Goal: Information Seeking & Learning: Learn about a topic

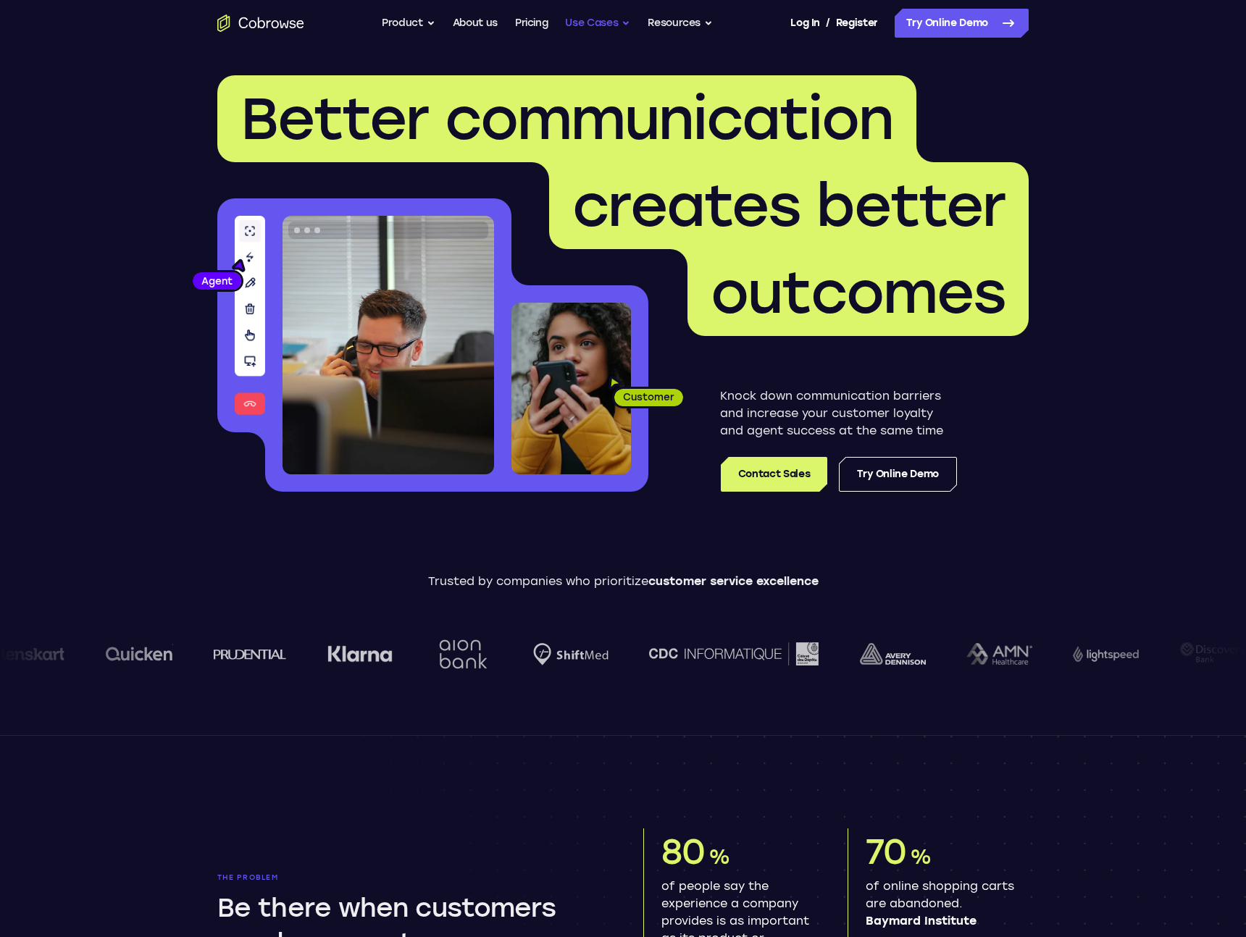
click at [602, 22] on button "Use Cases" at bounding box center [597, 23] width 65 height 29
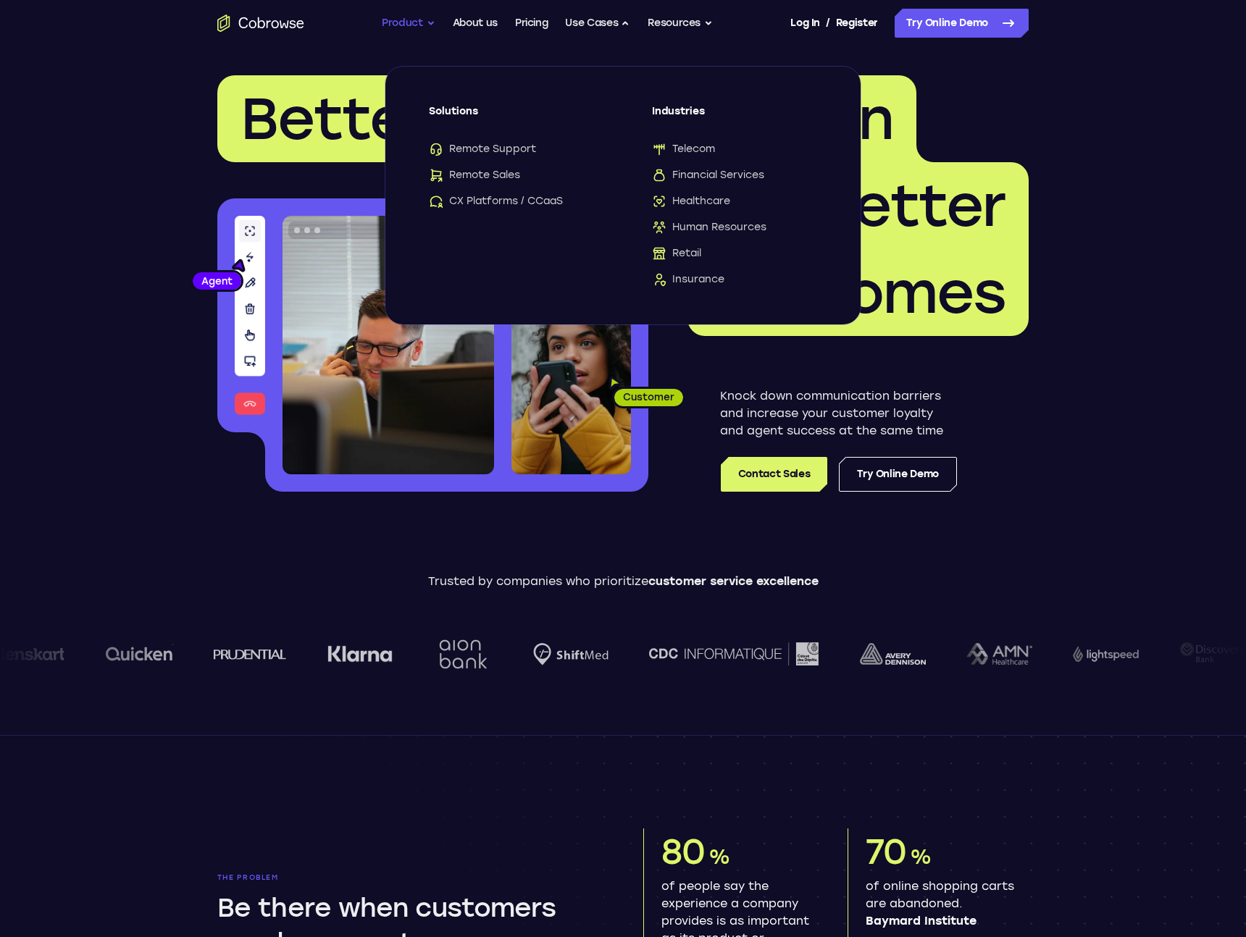
click at [395, 29] on button "Product" at bounding box center [409, 23] width 54 height 29
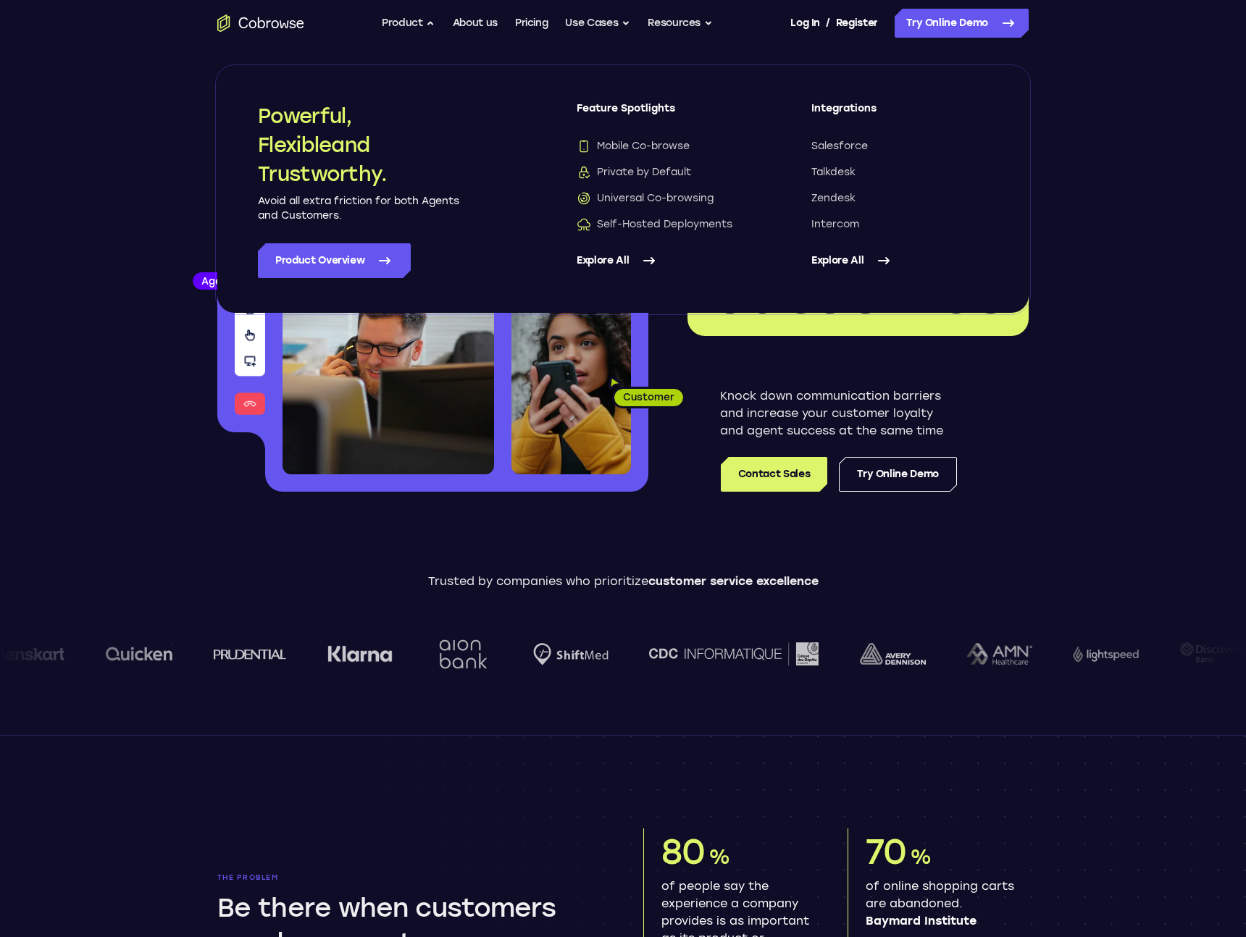
click at [524, 567] on div "Trusted by companies who prioritize customer service excellence" at bounding box center [623, 633] width 1246 height 203
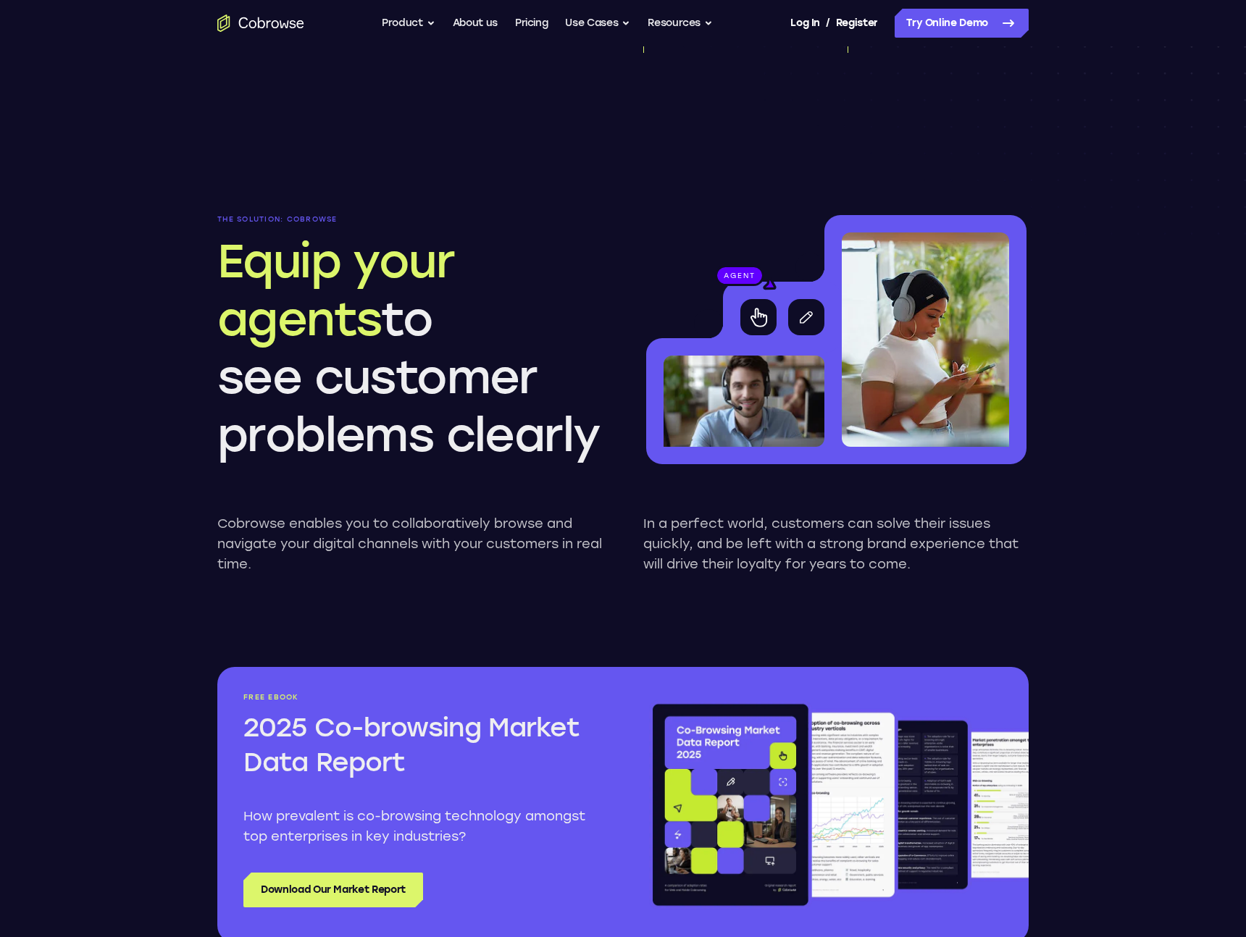
scroll to position [1114, 0]
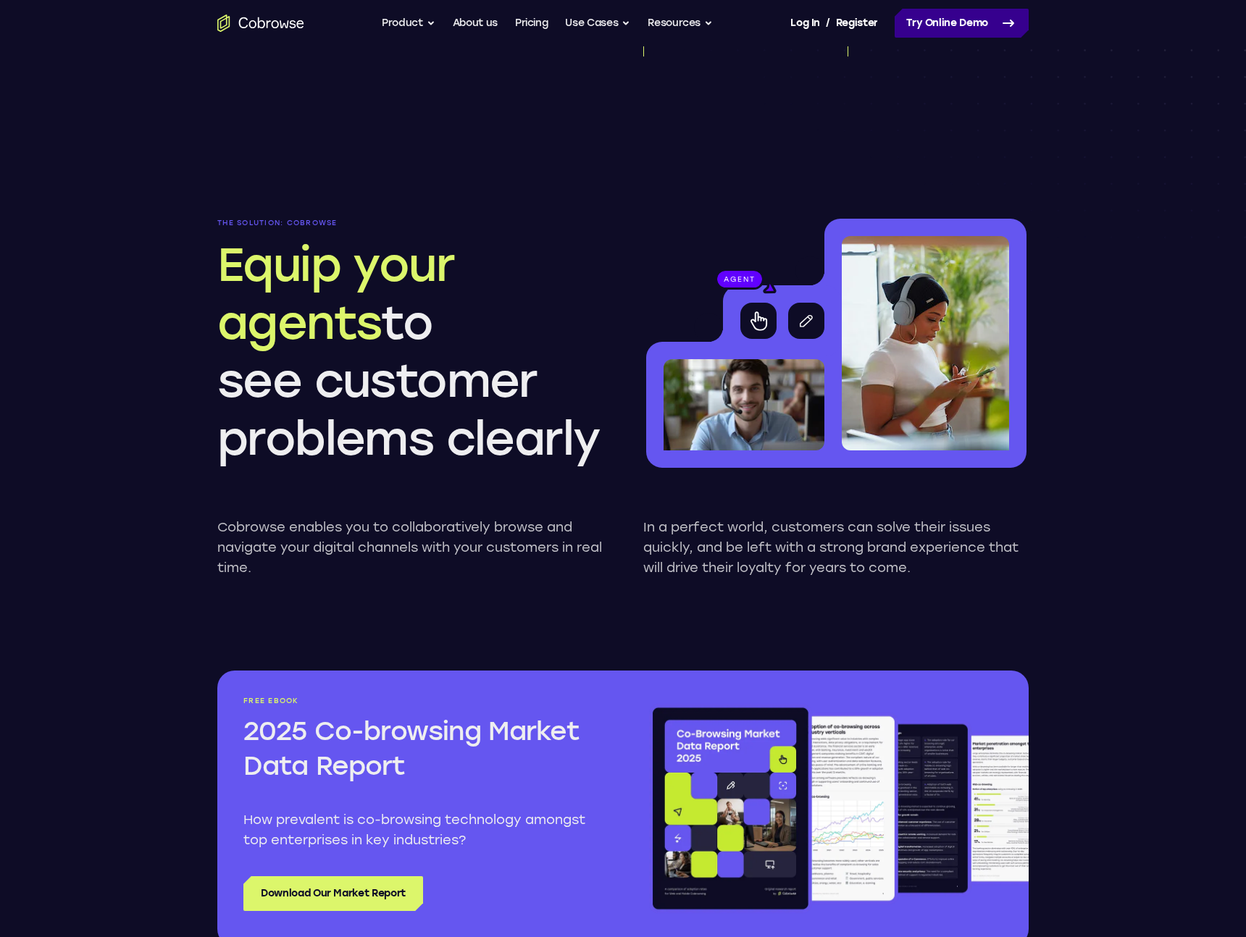
click at [941, 28] on link "Try Online Demo" at bounding box center [961, 23] width 134 height 29
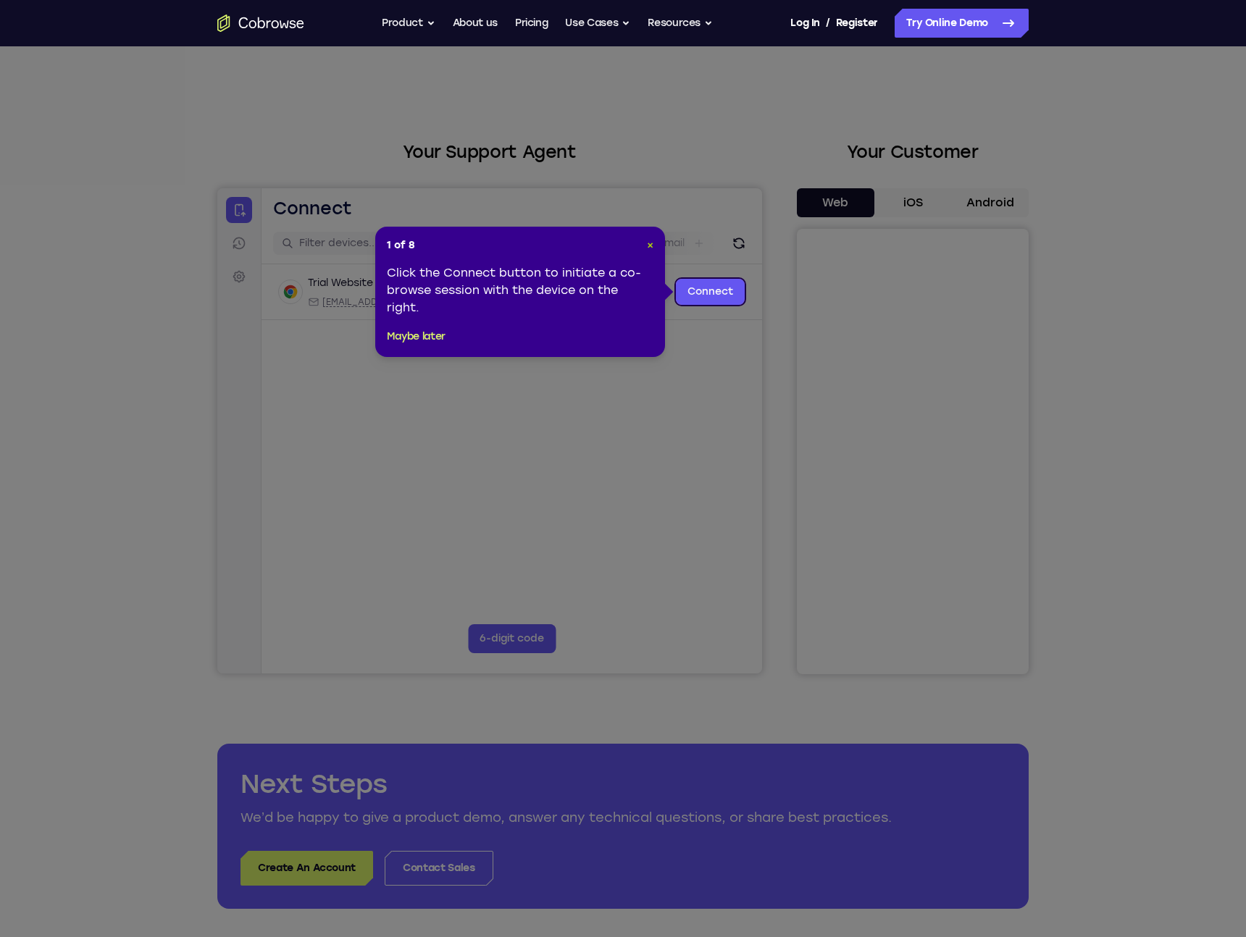
click at [650, 244] on span "×" at bounding box center [650, 245] width 7 height 12
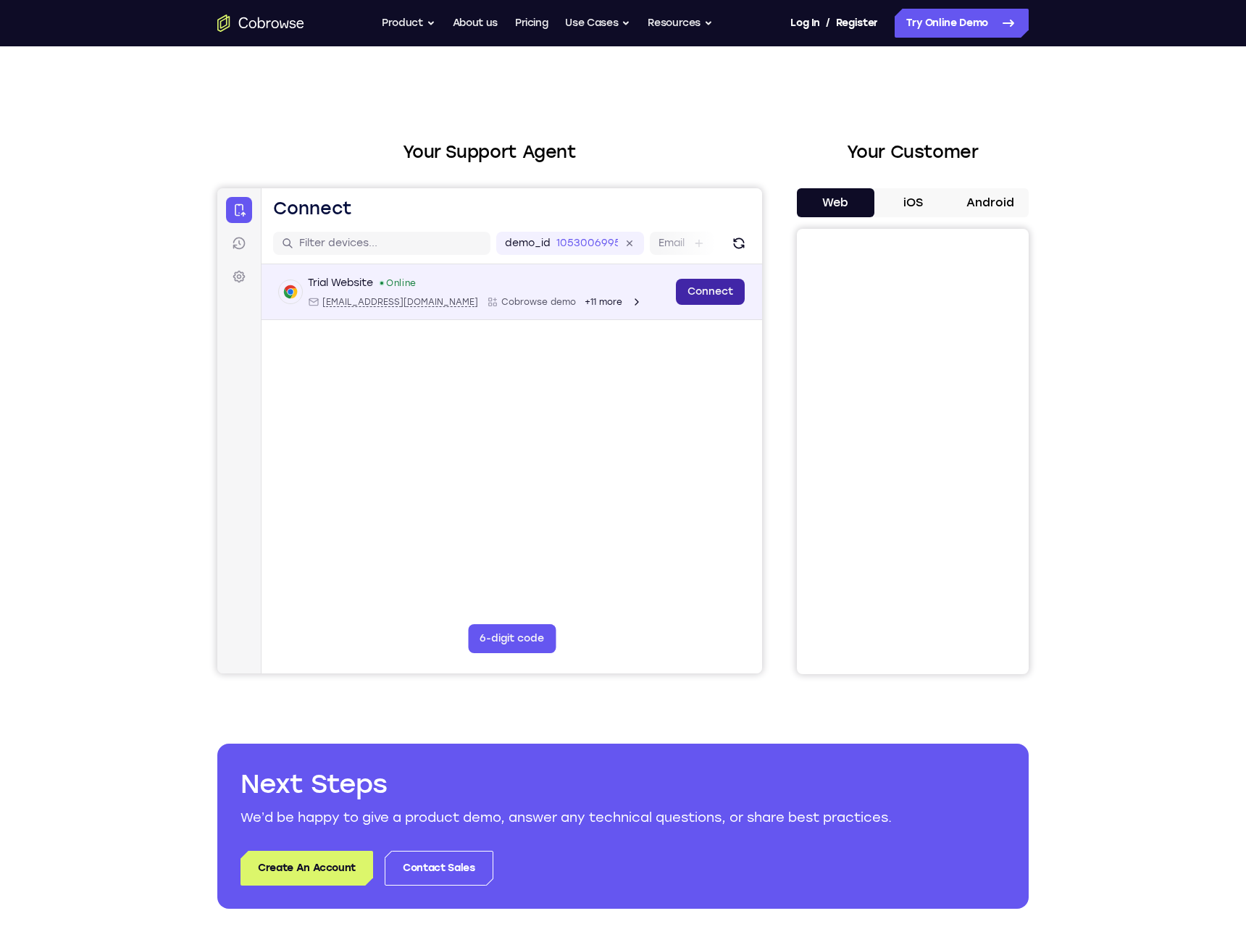
click at [707, 291] on link "Connect" at bounding box center [710, 292] width 69 height 26
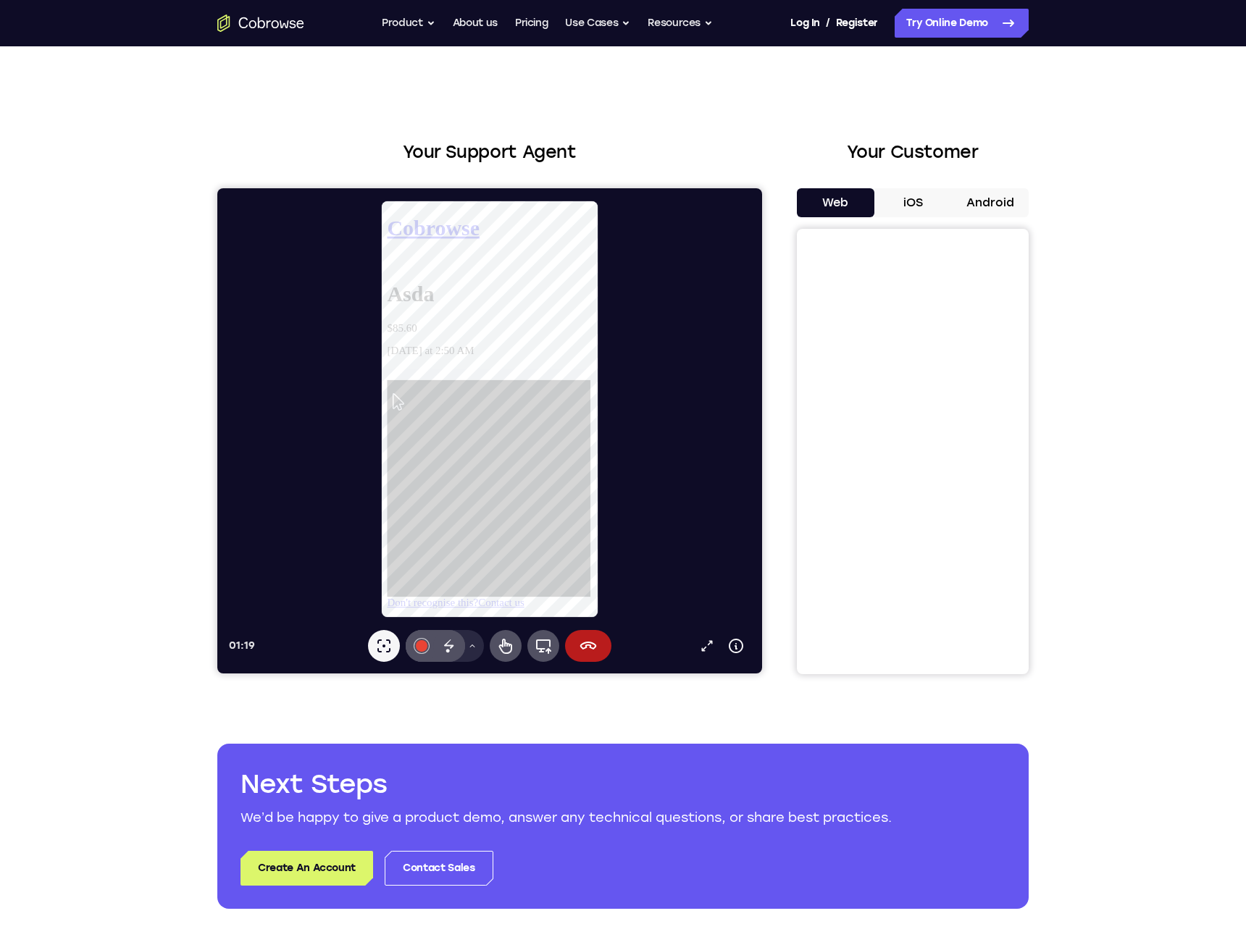
click at [433, 22] on ul "Go back Powerful, Flexible and Trustworthy. Avoid all extra friction for both A…" at bounding box center [547, 23] width 331 height 29
click at [408, 31] on button "Product" at bounding box center [409, 23] width 54 height 29
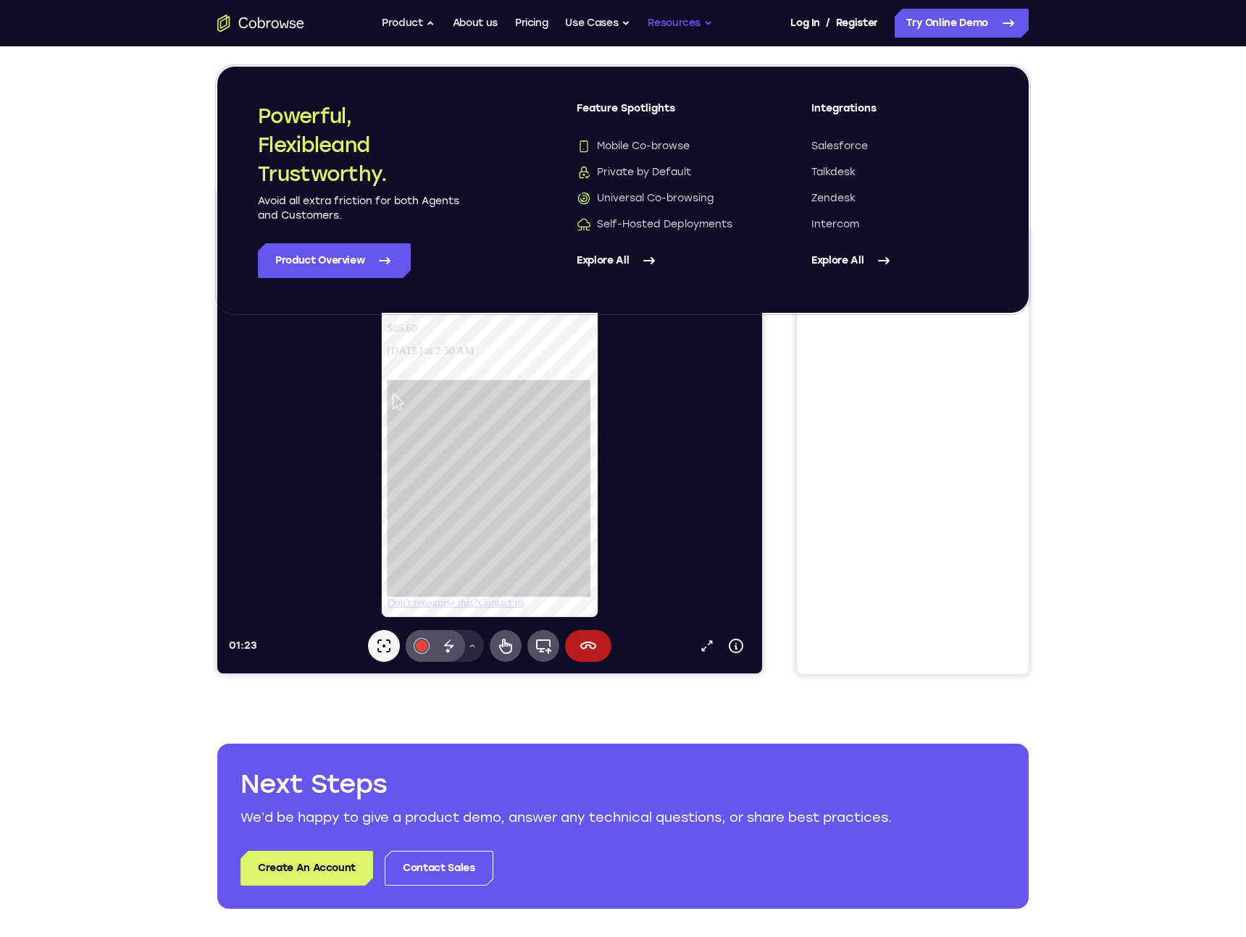
click at [684, 23] on button "Resources" at bounding box center [679, 23] width 65 height 29
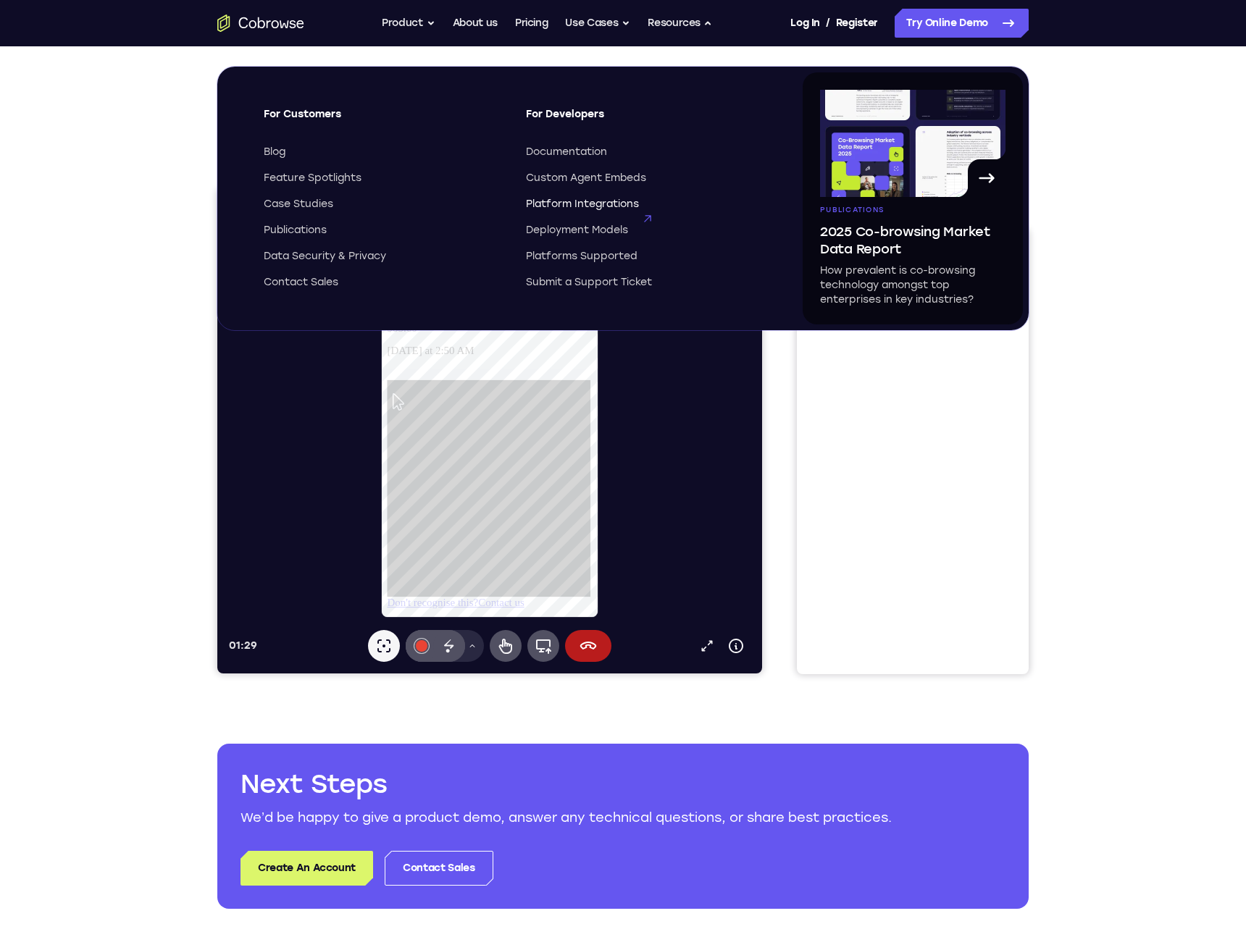
click at [571, 208] on span "Platform Integrations" at bounding box center [582, 204] width 113 height 14
click at [574, 149] on span "Documentation" at bounding box center [566, 152] width 81 height 14
click at [1058, 559] on div "Your Support Agent Your Customer Web iOS Android Next Steps We’d be happy to gi…" at bounding box center [622, 523] width 927 height 955
